Goal: Communication & Community: Answer question/provide support

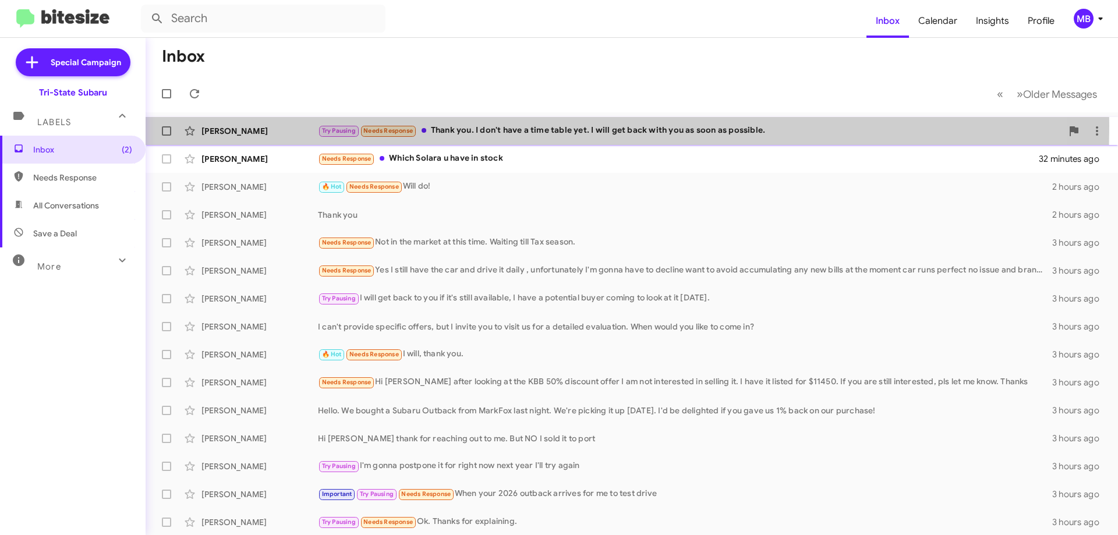
click at [274, 126] on div "[PERSON_NAME]" at bounding box center [260, 131] width 116 height 12
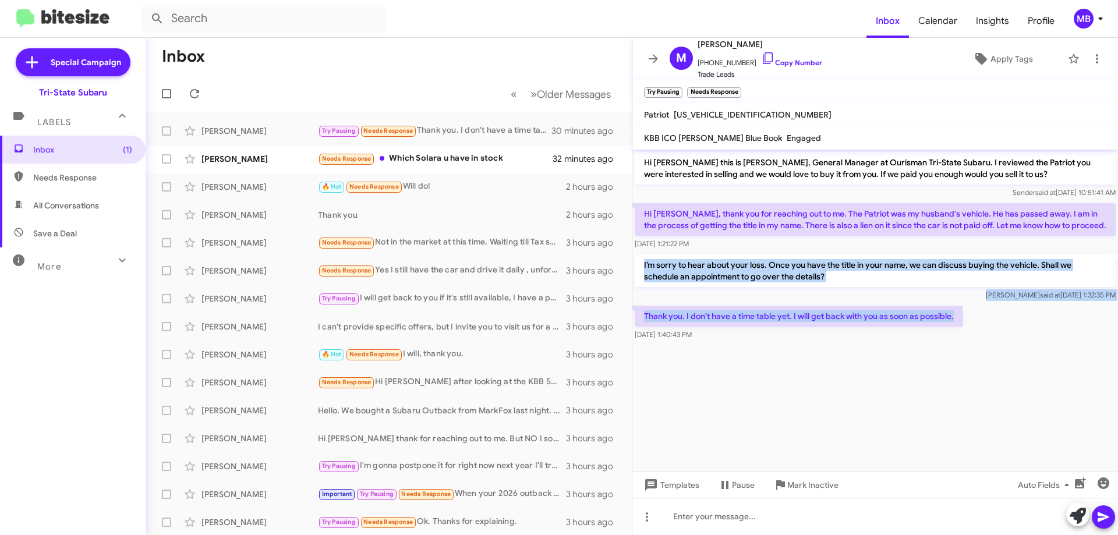
drag, startPoint x: 969, startPoint y: 313, endPoint x: 641, endPoint y: 268, distance: 331.4
click at [641, 268] on div "Hi [PERSON_NAME] this is [PERSON_NAME], General Manager at Ourisman Tri-State S…" at bounding box center [875, 246] width 486 height 193
click at [806, 63] on link "Copy Number" at bounding box center [791, 62] width 61 height 9
copy div "I’m sorry to hear about your loss. Once you have the title in your name, we can…"
click at [796, 62] on link "Copy Number" at bounding box center [791, 62] width 61 height 9
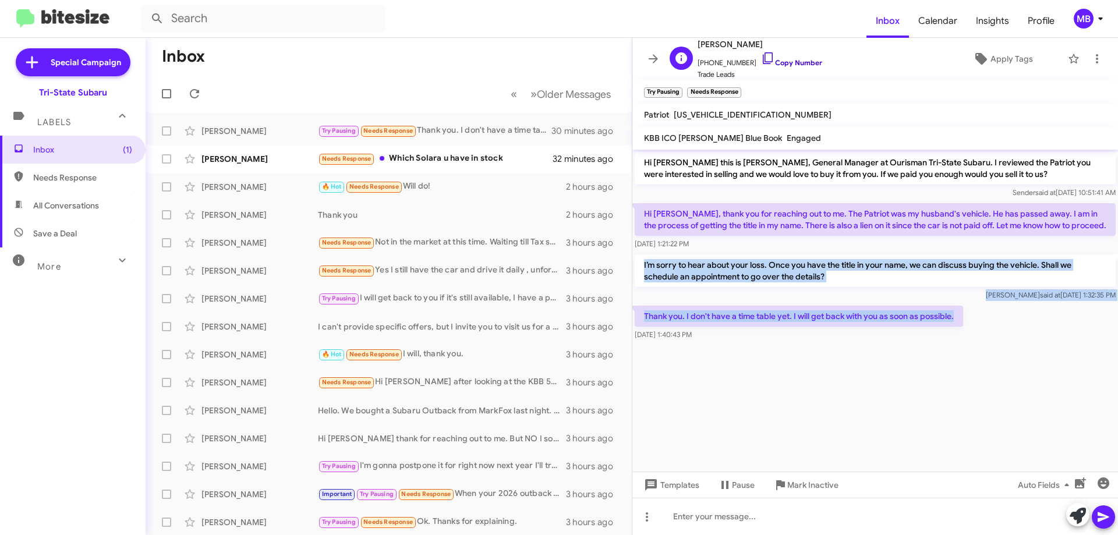
copy div "I’m sorry to hear about your loss. Once you have the title in your name, we can…"
click at [792, 64] on link "Copy Number" at bounding box center [791, 62] width 61 height 9
copy div "I’m sorry to hear about your loss. Once you have the title in your name, we can…"
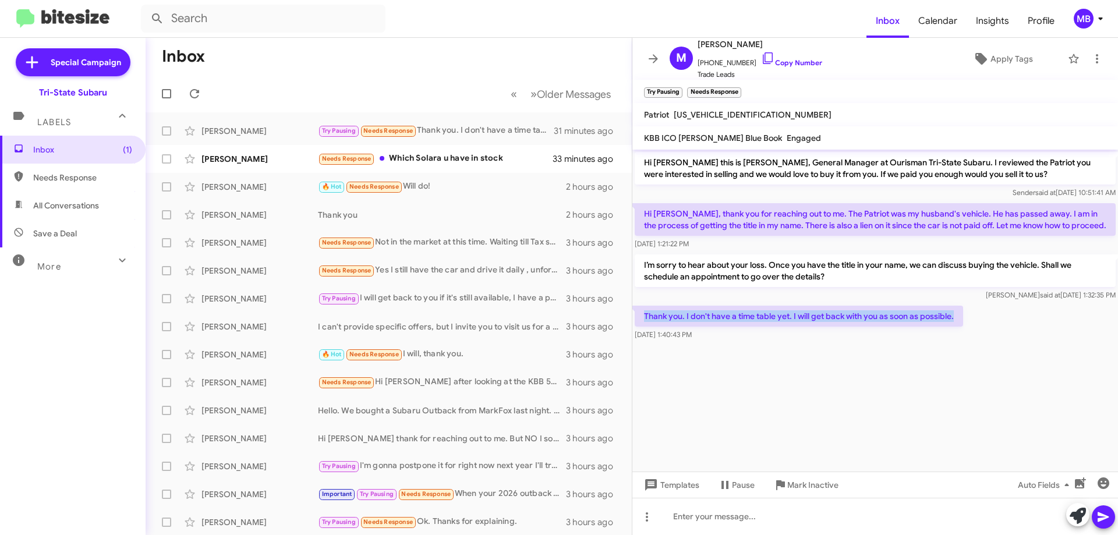
drag, startPoint x: 955, startPoint y: 313, endPoint x: 646, endPoint y: 314, distance: 309.3
click at [646, 314] on p "Thank you. I don't have a time table yet. I will get back with you as soon as p…" at bounding box center [799, 316] width 328 height 21
copy p "Thank you. I don't have a time table yet. I will get back with you as soon as p…"
click at [915, 425] on cdk-virtual-scroll-viewport "Hi [PERSON_NAME] this is [PERSON_NAME], General Manager at Ourisman Tri-State S…" at bounding box center [875, 311] width 486 height 322
click at [469, 153] on div "Needs Response Which Solara u have in stock" at bounding box center [447, 158] width 258 height 13
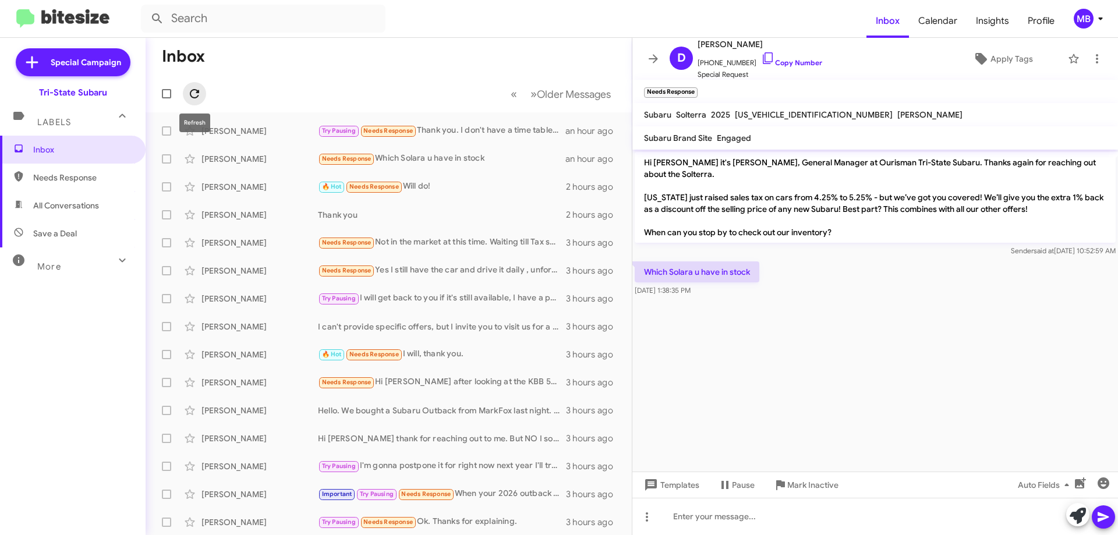
click at [190, 94] on icon at bounding box center [194, 93] width 9 height 9
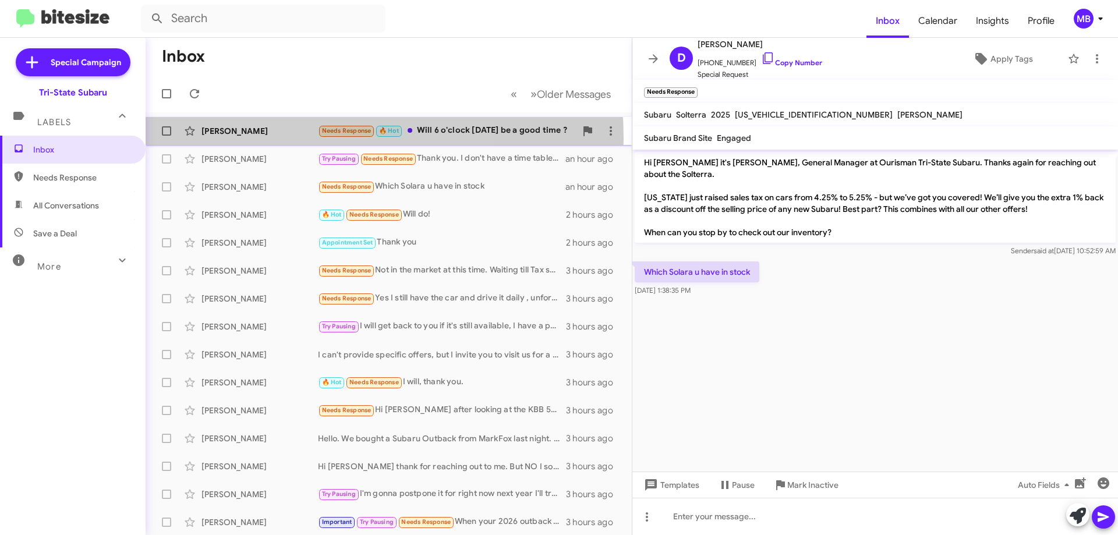
click at [263, 139] on div "[PERSON_NAME] Needs Response 🔥 Hot Will 6 o'clock [DATE] be a good time ? 2 min…" at bounding box center [389, 130] width 468 height 23
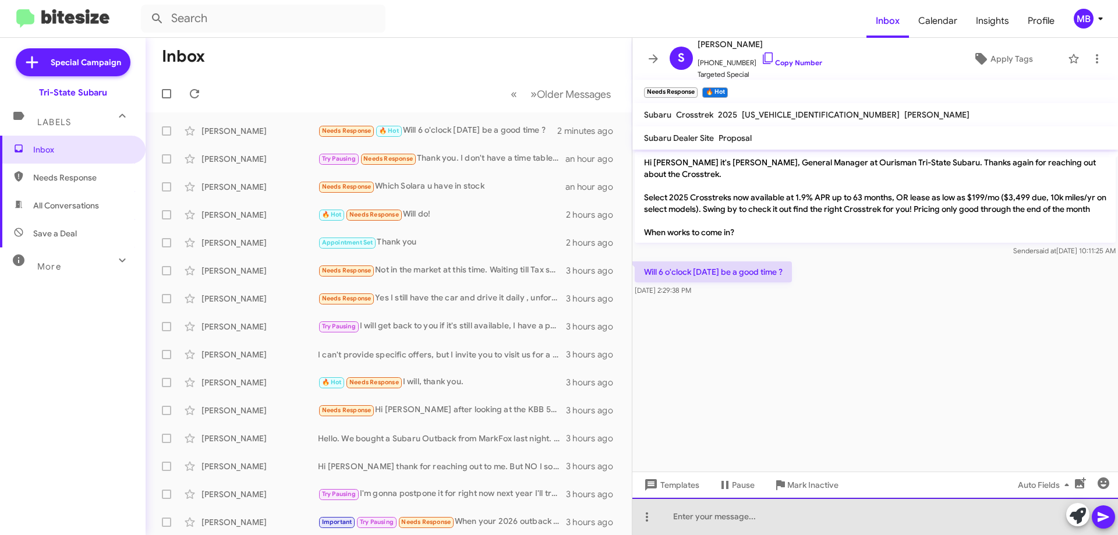
click at [744, 518] on div at bounding box center [875, 516] width 486 height 37
click at [900, 516] on div "yes [DATE] would be great 6:00pm Ill let [PERSON_NAME] know to shdcudle you" at bounding box center [875, 516] width 486 height 37
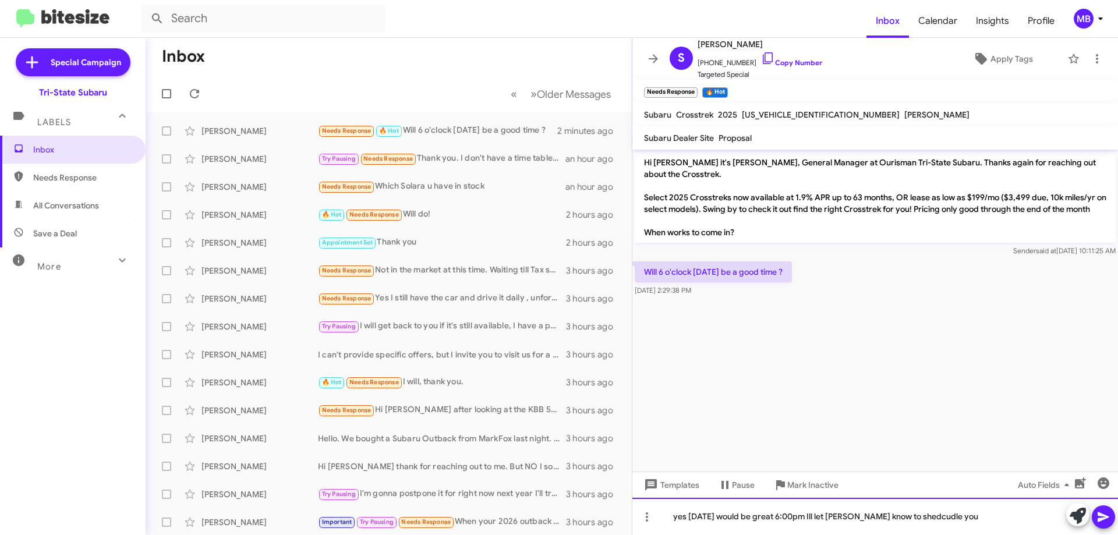
drag, startPoint x: 921, startPoint y: 515, endPoint x: 967, endPoint y: 522, distance: 46.5
click at [967, 522] on div "yes [DATE] would be great 6:00pm Ill let [PERSON_NAME] know to shedcudle you" at bounding box center [875, 516] width 486 height 37
click at [912, 517] on div "yes [DATE] would be great 6:00pm Ill let [PERSON_NAME] know to shedcudle you" at bounding box center [875, 516] width 486 height 37
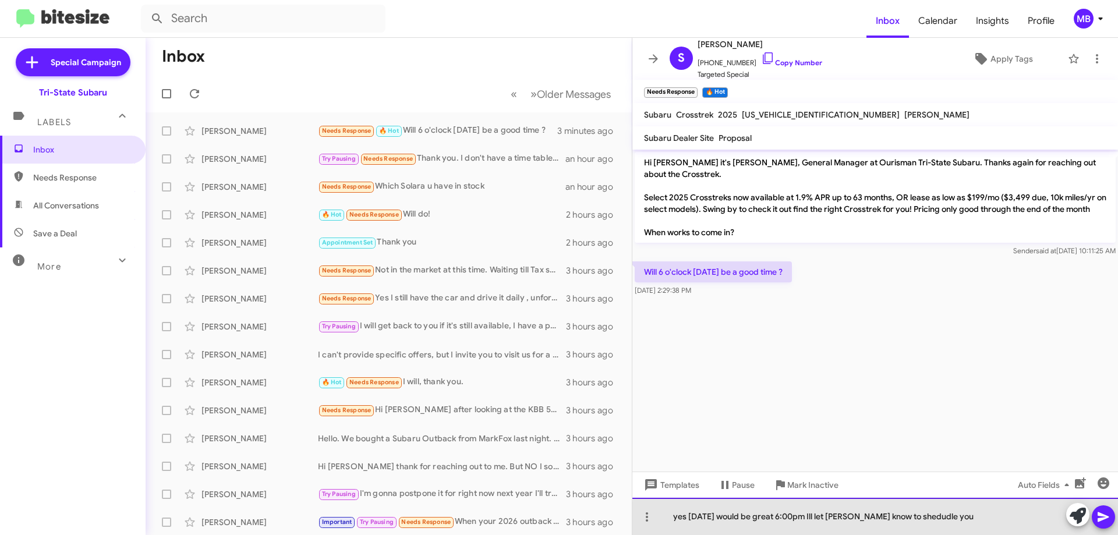
drag, startPoint x: 900, startPoint y: 514, endPoint x: 991, endPoint y: 530, distance: 92.9
click at [991, 530] on div "yes [DATE] would be great 6:00pm Ill let [PERSON_NAME] know to shedudle you" at bounding box center [875, 516] width 486 height 37
drag, startPoint x: 923, startPoint y: 516, endPoint x: 916, endPoint y: 510, distance: 9.5
click at [911, 511] on div "yes [DATE] would be great 6:00pm Ill let [PERSON_NAME] know to shedudle you" at bounding box center [875, 516] width 486 height 37
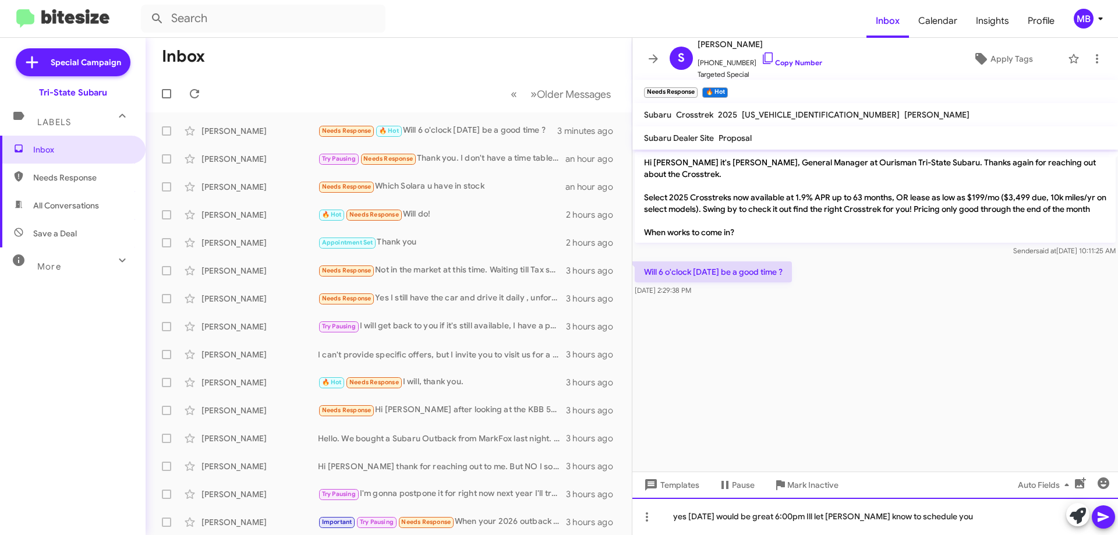
click at [957, 515] on div "yes [DATE] would be great 6:00pm Ill let [PERSON_NAME] know to schedule you" at bounding box center [875, 516] width 486 height 37
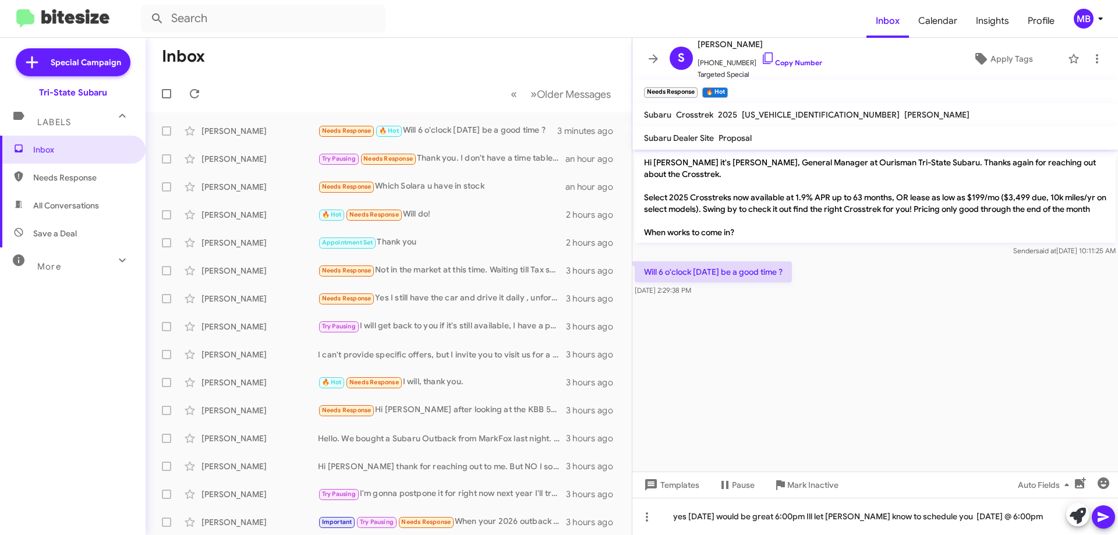
click at [1102, 514] on icon at bounding box center [1103, 518] width 11 height 10
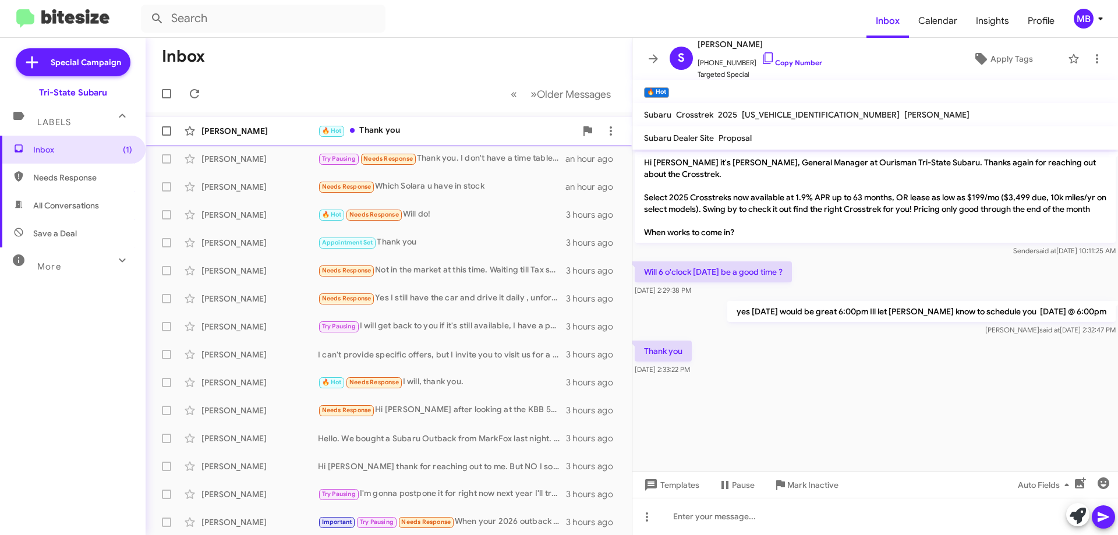
click at [384, 128] on div "🔥 Hot Thank you" at bounding box center [447, 130] width 258 height 13
click at [193, 92] on icon at bounding box center [195, 94] width 14 height 14
